Goal: Task Accomplishment & Management: Complete application form

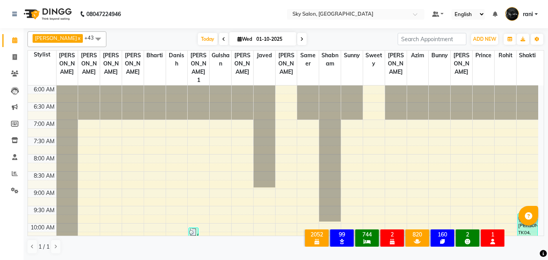
click at [198, 40] on span "Today" at bounding box center [208, 39] width 20 height 12
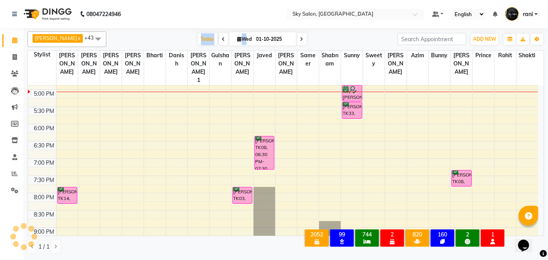
click at [198, 40] on span "Today" at bounding box center [208, 39] width 20 height 12
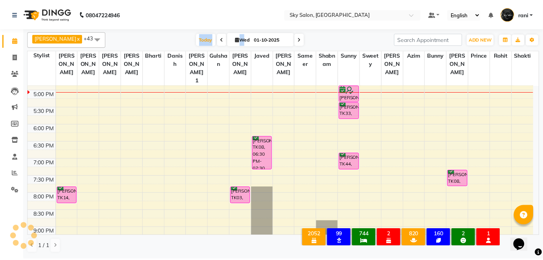
scroll to position [376, 0]
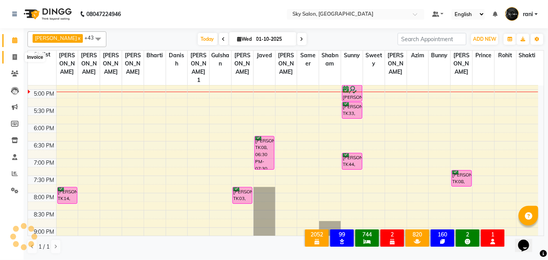
click at [18, 58] on span at bounding box center [15, 57] width 14 height 9
select select "service"
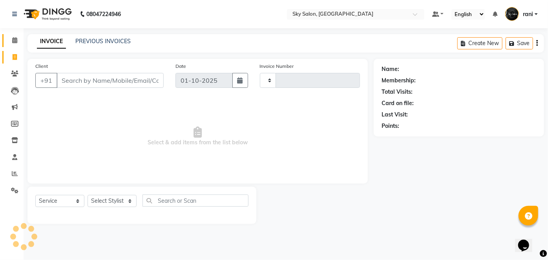
type input "14811"
select select "3537"
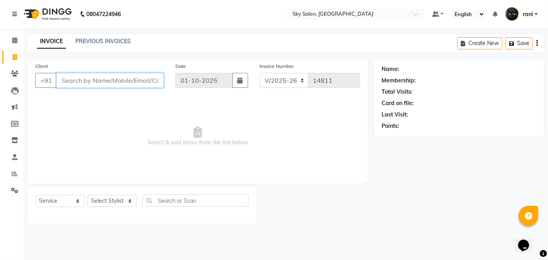
click at [118, 79] on input "Client" at bounding box center [110, 80] width 107 height 15
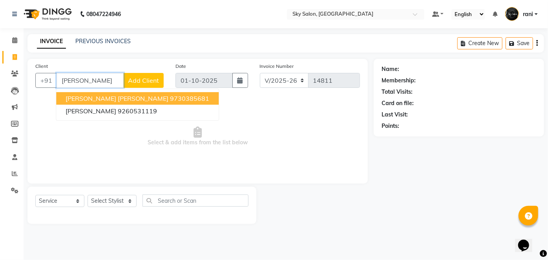
click at [115, 93] on button "[PERSON_NAME] [PERSON_NAME] 9730385681" at bounding box center [137, 98] width 163 height 13
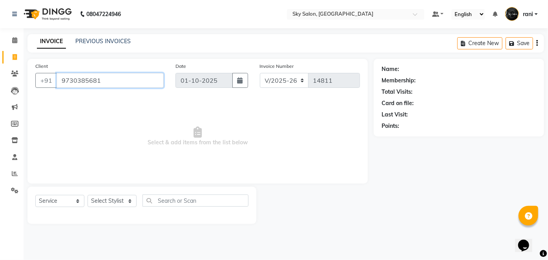
type input "9730385681"
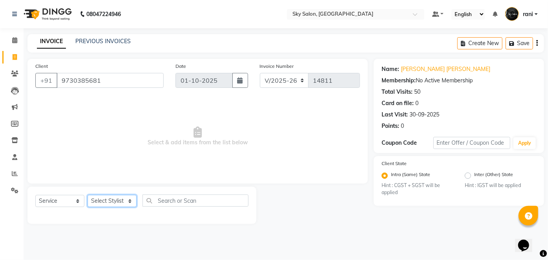
click at [106, 201] on select "Select Stylist afreen [PERSON_NAME] saha [PERSON_NAME] [PERSON_NAME] [PERSON_NA…" at bounding box center [112, 201] width 49 height 12
click at [88, 195] on select "Select Stylist afreen [PERSON_NAME] saha [PERSON_NAME] [PERSON_NAME] [PERSON_NA…" at bounding box center [112, 201] width 49 height 12
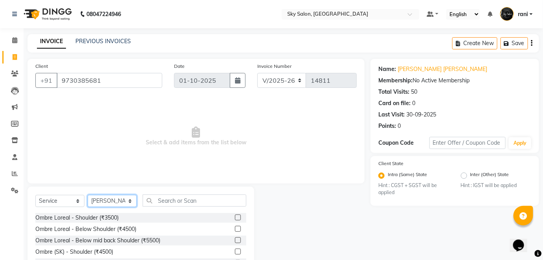
click at [106, 201] on select "Select Stylist afreen [PERSON_NAME] saha [PERSON_NAME] [PERSON_NAME] [PERSON_NA…" at bounding box center [112, 201] width 49 height 12
select select "83682"
click at [88, 195] on select "Select Stylist afreen [PERSON_NAME] saha [PERSON_NAME] [PERSON_NAME] [PERSON_NA…" at bounding box center [112, 201] width 49 height 12
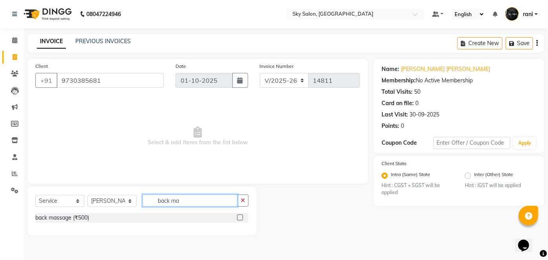
type input "back ma"
click at [242, 217] on label at bounding box center [240, 218] width 6 height 6
click at [242, 217] on input "checkbox" at bounding box center [239, 218] width 5 height 5
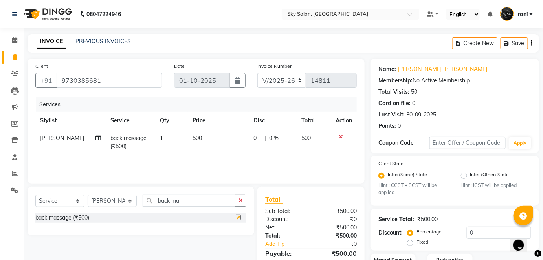
checkbox input "false"
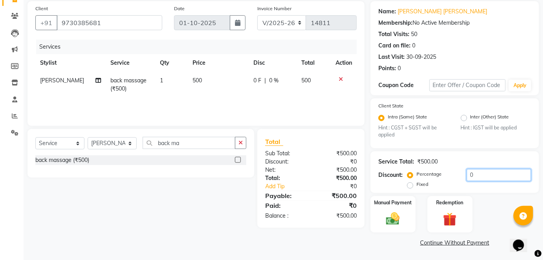
click at [466, 172] on input "0" at bounding box center [498, 175] width 64 height 12
type input "70"
click at [454, 242] on link "Continue Without Payment" at bounding box center [454, 243] width 165 height 8
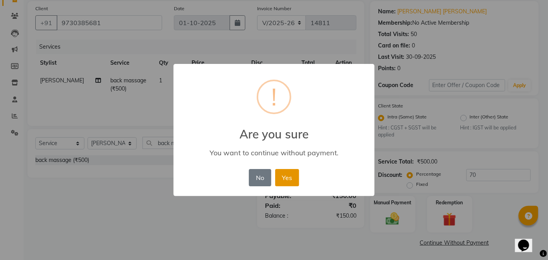
click at [284, 178] on button "Yes" at bounding box center [287, 177] width 24 height 17
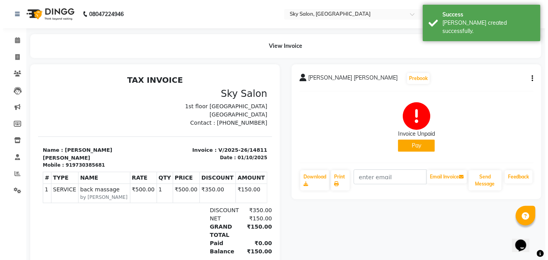
scroll to position [6, 0]
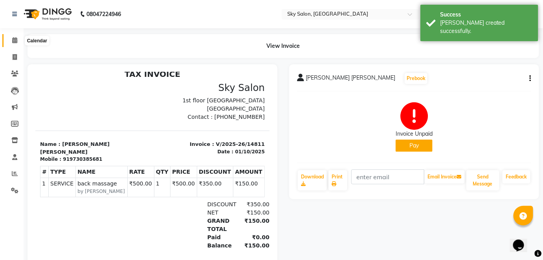
click at [14, 37] on span at bounding box center [15, 40] width 14 height 9
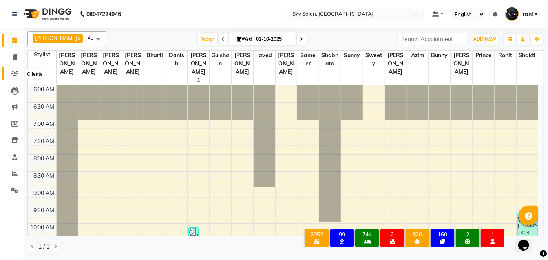
click at [17, 73] on icon at bounding box center [14, 74] width 7 height 6
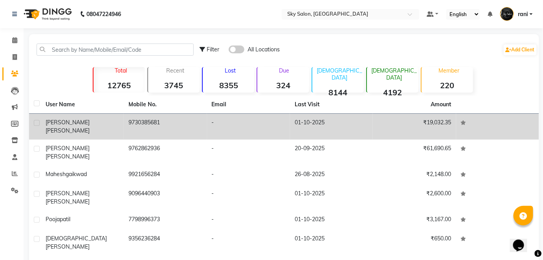
click at [209, 126] on td "-" at bounding box center [248, 127] width 83 height 26
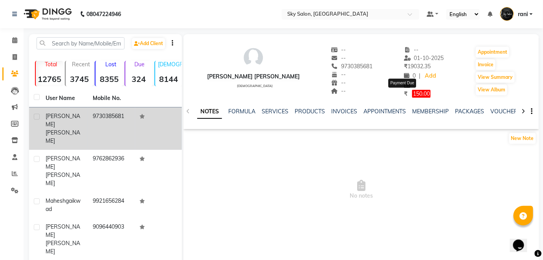
click at [412, 95] on span "150.00" at bounding box center [421, 94] width 18 height 8
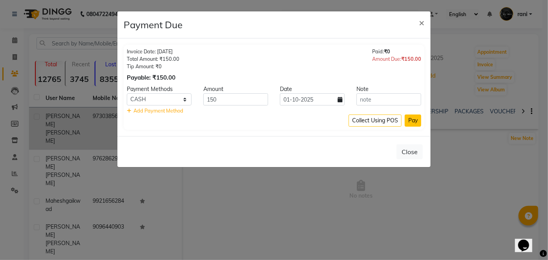
click at [409, 121] on button "Pay" at bounding box center [413, 121] width 16 height 12
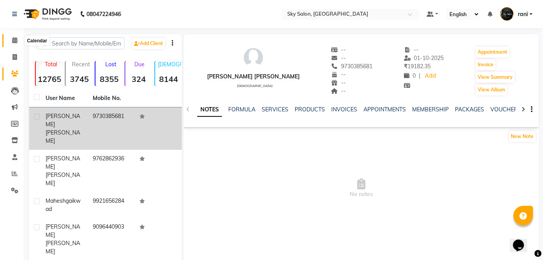
click at [15, 43] on icon at bounding box center [14, 40] width 5 height 6
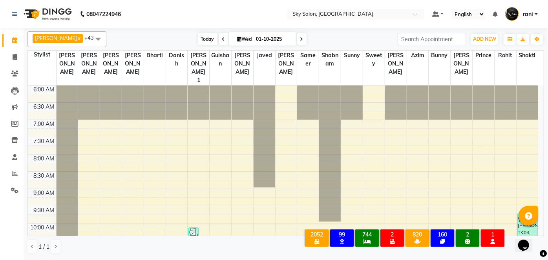
click at [199, 41] on span "Today" at bounding box center [208, 39] width 20 height 12
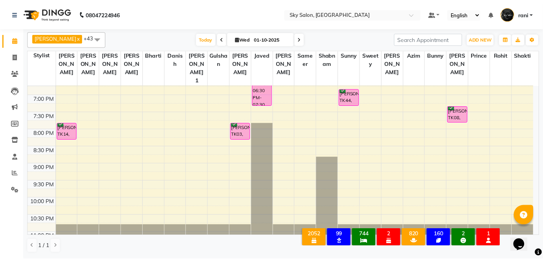
scroll to position [447, 0]
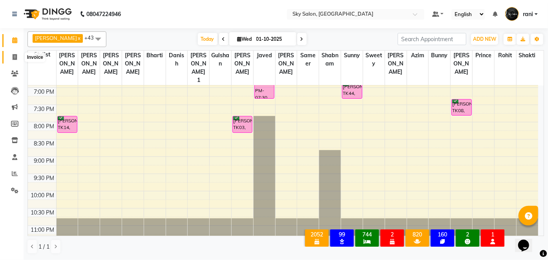
click at [14, 53] on span at bounding box center [15, 57] width 14 height 9
select select "service"
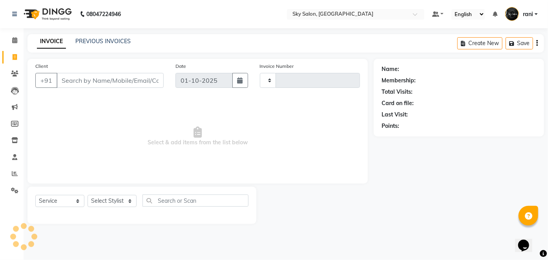
type input "14812"
select select "3537"
click at [152, 81] on input "Client" at bounding box center [110, 80] width 107 height 15
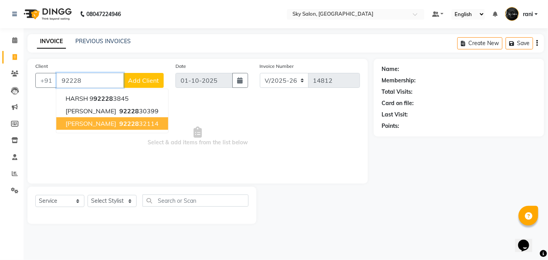
click at [151, 123] on ngb-highlight "92228 32114" at bounding box center [138, 124] width 41 height 8
type input "9222832114"
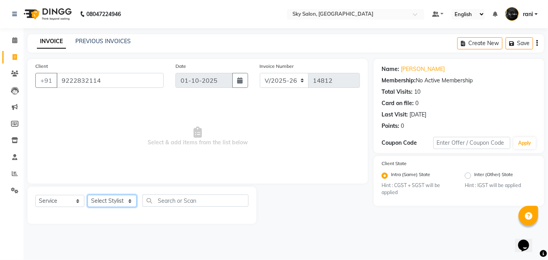
click at [121, 200] on select "Select Stylist afreen [PERSON_NAME] saha [PERSON_NAME] [PERSON_NAME] [PERSON_NA…" at bounding box center [112, 201] width 49 height 12
select select "24052"
click at [88, 195] on select "Select Stylist afreen [PERSON_NAME] saha [PERSON_NAME] [PERSON_NAME] [PERSON_NA…" at bounding box center [112, 201] width 49 height 12
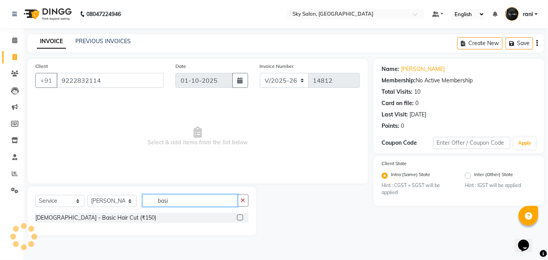
type input "basi"
click at [241, 218] on label at bounding box center [240, 218] width 6 height 6
click at [241, 218] on input "checkbox" at bounding box center [239, 218] width 5 height 5
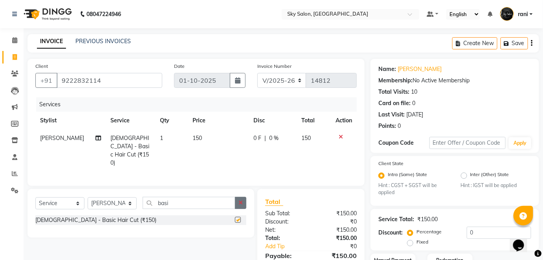
checkbox input "false"
click at [240, 204] on button "button" at bounding box center [240, 203] width 11 height 12
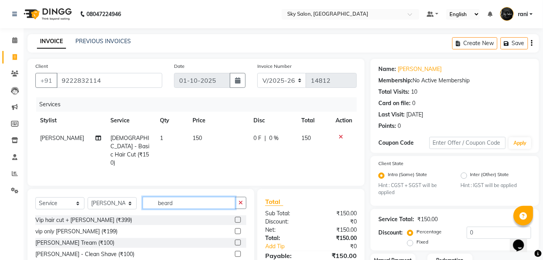
scroll to position [58, 0]
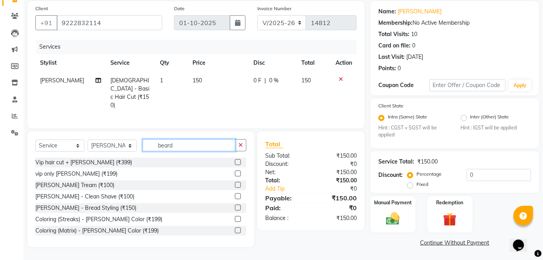
type input "beard"
click at [235, 183] on label at bounding box center [238, 185] width 6 height 6
click at [235, 183] on input "checkbox" at bounding box center [237, 185] width 5 height 5
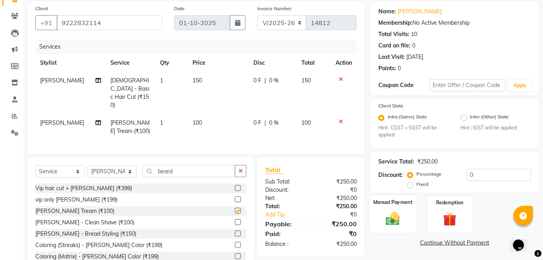
checkbox input "false"
click at [398, 227] on img at bounding box center [392, 219] width 23 height 16
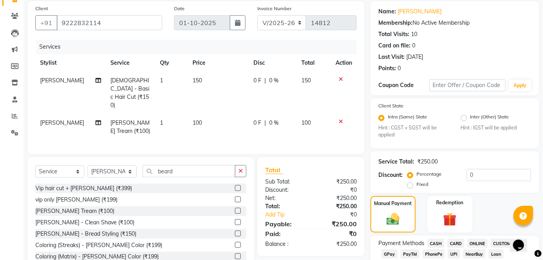
scroll to position [121, 0]
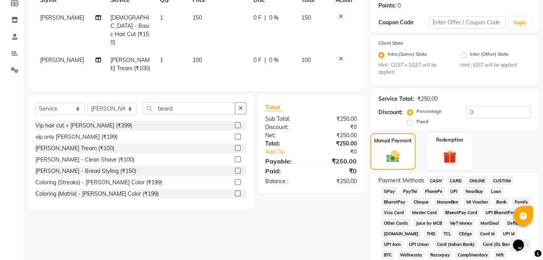
click at [391, 191] on span "GPay" at bounding box center [389, 191] width 16 height 9
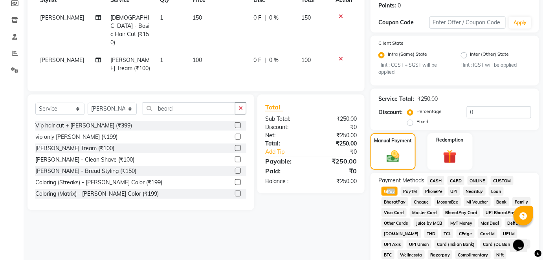
scroll to position [384, 0]
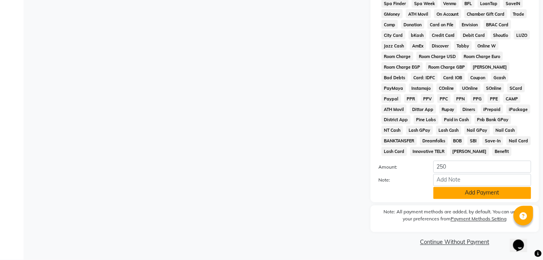
click at [448, 188] on button "Add Payment" at bounding box center [482, 193] width 98 height 12
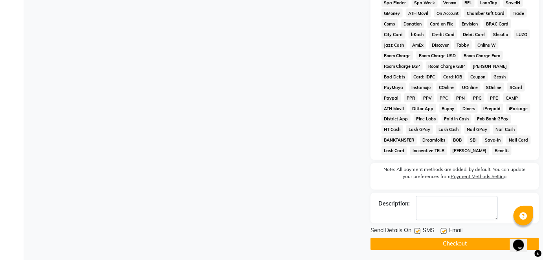
click at [419, 231] on label at bounding box center [417, 232] width 6 height 6
click at [419, 231] on input "checkbox" at bounding box center [416, 231] width 5 height 5
click at [419, 231] on label at bounding box center [417, 232] width 6 height 6
click at [419, 231] on input "checkbox" at bounding box center [416, 231] width 5 height 5
click at [417, 232] on label at bounding box center [417, 232] width 6 height 6
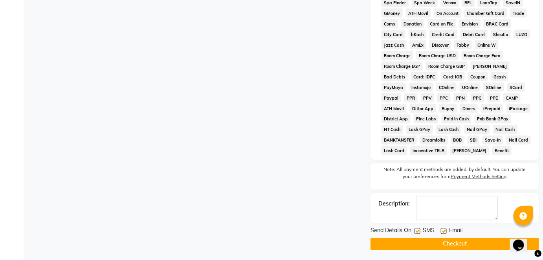
click at [417, 232] on input "checkbox" at bounding box center [416, 231] width 5 height 5
checkbox input "false"
click at [417, 241] on button "Checkout" at bounding box center [454, 244] width 168 height 12
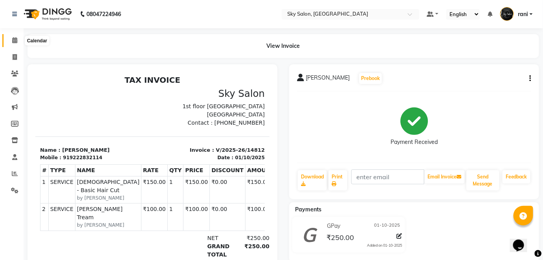
click at [18, 42] on span at bounding box center [15, 40] width 14 height 9
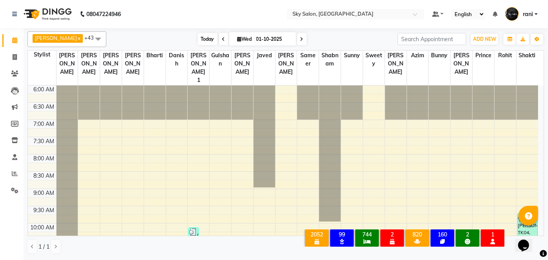
click at [203, 43] on span "Today" at bounding box center [208, 39] width 20 height 12
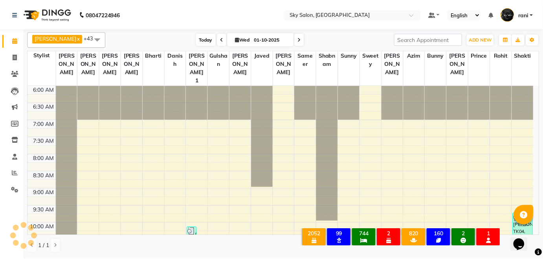
scroll to position [376, 0]
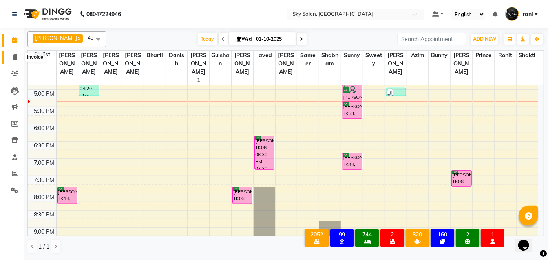
click at [18, 59] on span at bounding box center [15, 57] width 14 height 9
select select "service"
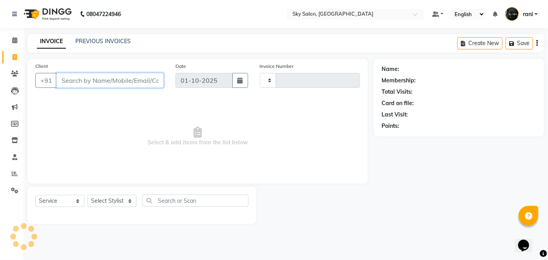
type input "14814"
select select "3537"
click at [94, 81] on input "Client" at bounding box center [110, 80] width 107 height 15
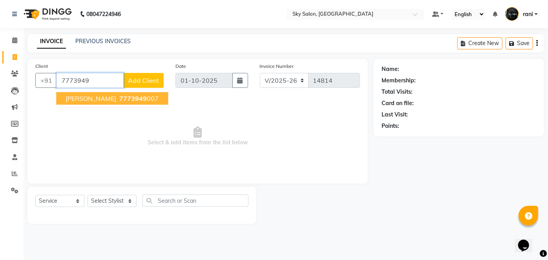
click at [95, 95] on span "[PERSON_NAME]" at bounding box center [91, 99] width 51 height 8
type input "7773949007"
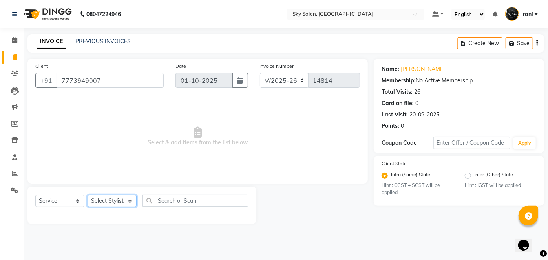
click at [99, 205] on select "Select Stylist afreen [PERSON_NAME] saha [PERSON_NAME] [PERSON_NAME] [PERSON_NA…" at bounding box center [112, 201] width 49 height 12
select select "57852"
click at [88, 195] on select "Select Stylist afreen [PERSON_NAME] saha [PERSON_NAME] [PERSON_NAME] [PERSON_NA…" at bounding box center [112, 201] width 49 height 12
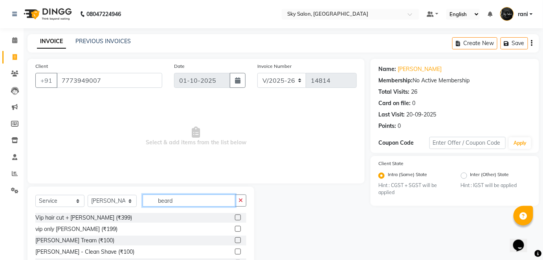
scroll to position [54, 0]
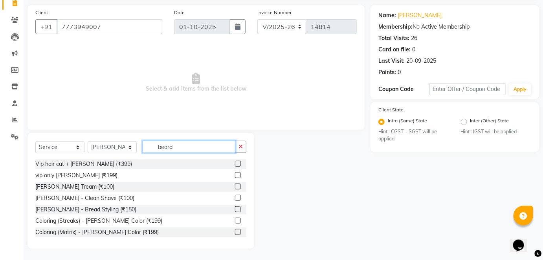
type input "beard"
click at [235, 186] on div at bounding box center [240, 187] width 11 height 10
click at [235, 186] on label at bounding box center [238, 187] width 6 height 6
click at [235, 186] on input "checkbox" at bounding box center [237, 187] width 5 height 5
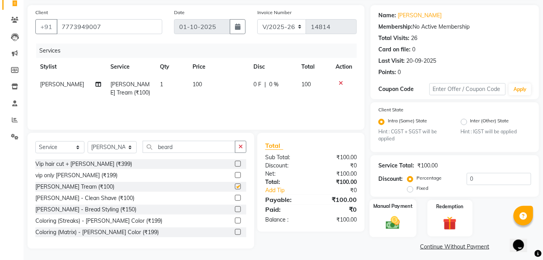
checkbox input "false"
click at [381, 220] on div "Manual Payment" at bounding box center [392, 218] width 47 height 38
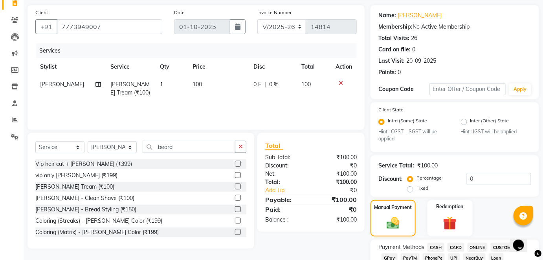
scroll to position [126, 0]
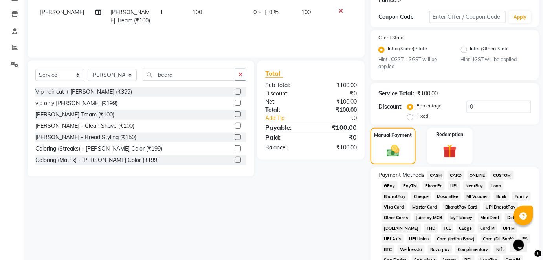
click at [390, 185] on span "GPay" at bounding box center [389, 185] width 16 height 9
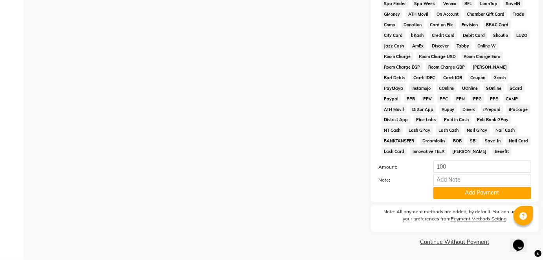
click at [450, 200] on div "Payment Methods CASH CARD ONLINE CUSTOM GPay PayTM PhonePe UPI NearBuy Loan Bha…" at bounding box center [454, 57] width 168 height 292
click at [451, 196] on button "Add Payment" at bounding box center [482, 193] width 98 height 12
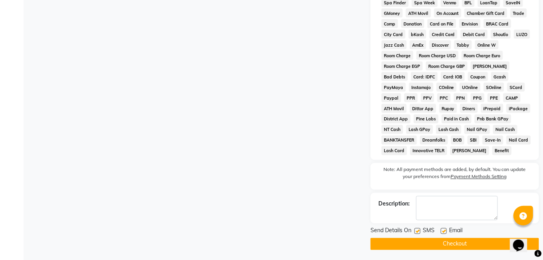
click at [443, 237] on div at bounding box center [443, 233] width 5 height 8
click at [439, 241] on button "Checkout" at bounding box center [454, 244] width 168 height 12
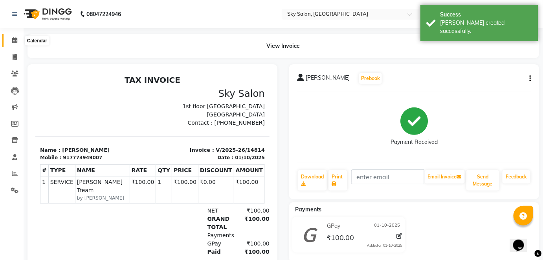
click at [18, 43] on span at bounding box center [15, 40] width 14 height 9
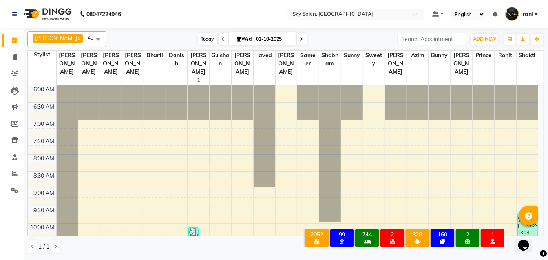
click at [198, 44] on span "Today" at bounding box center [208, 39] width 20 height 12
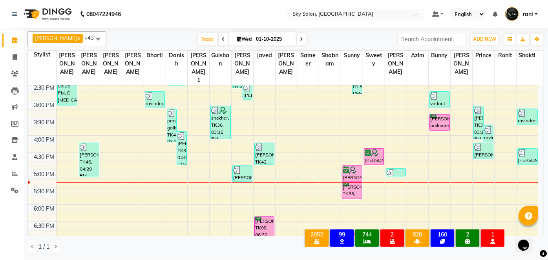
scroll to position [294, 0]
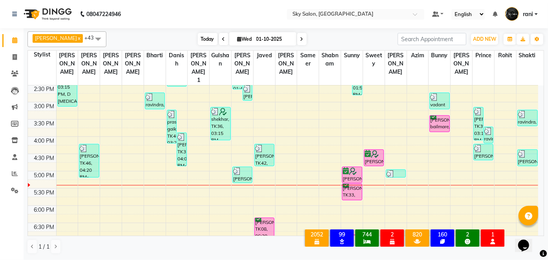
click at [198, 37] on span "Today" at bounding box center [208, 39] width 20 height 12
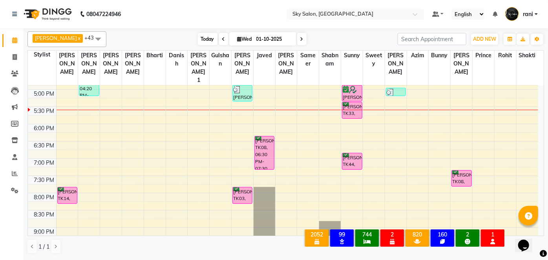
click at [198, 36] on span "Today" at bounding box center [208, 39] width 20 height 12
